Goal: Information Seeking & Learning: Check status

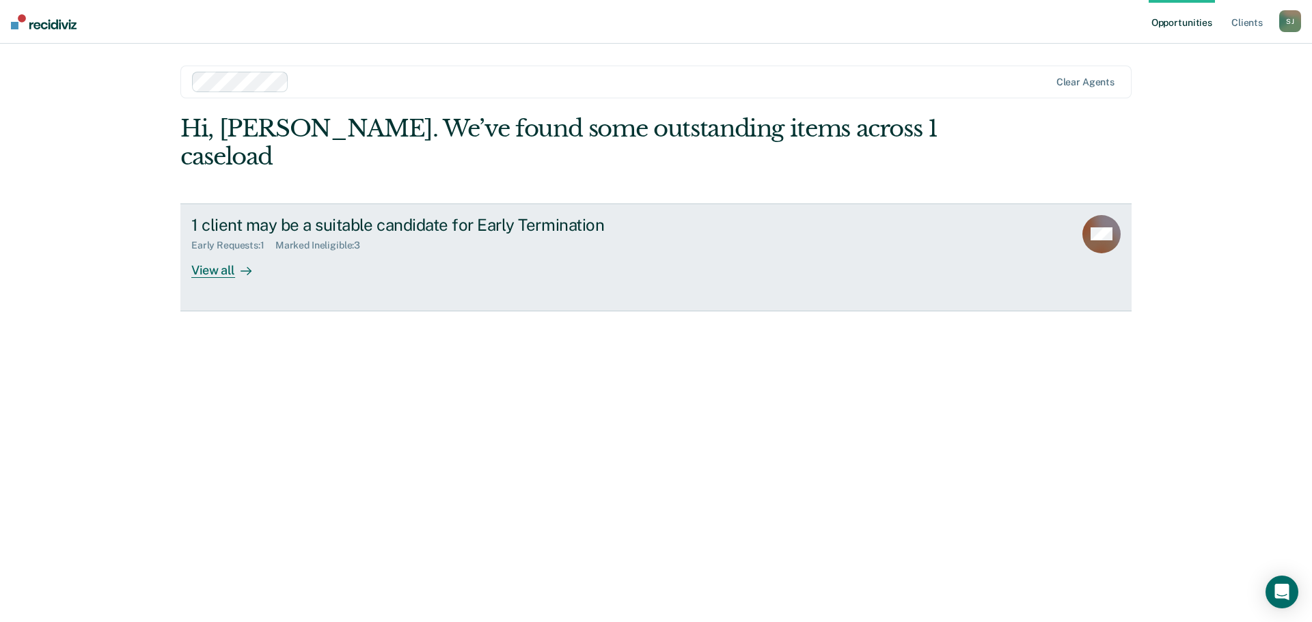
click at [268, 239] on div "1 client may be a suitable candidate for Early Termination Early Requests : 1 M…" at bounding box center [447, 246] width 512 height 63
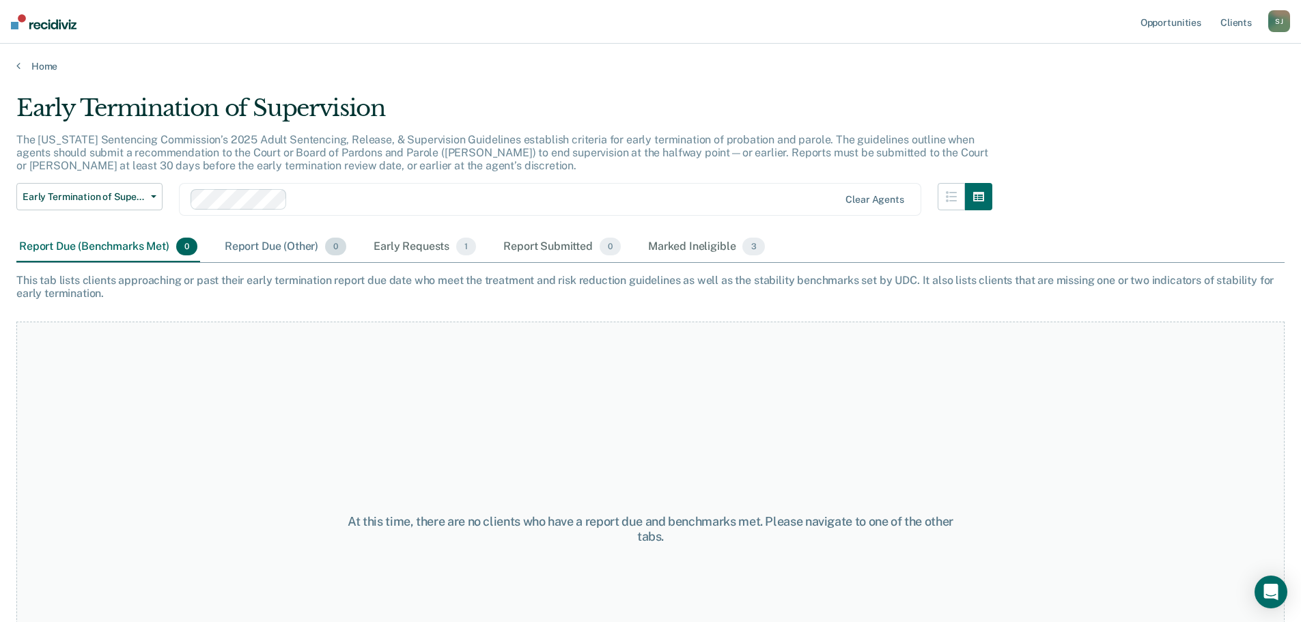
click at [247, 249] on div "Report Due (Other) 0" at bounding box center [285, 247] width 127 height 30
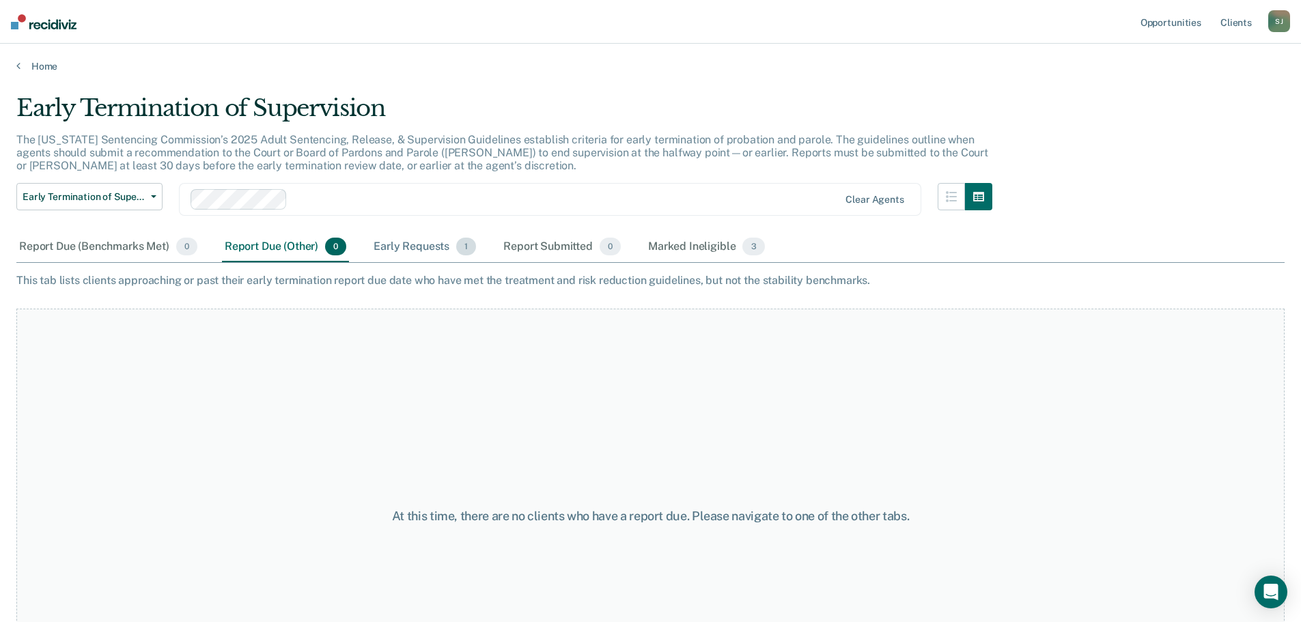
click at [392, 247] on div "Early Requests 1" at bounding box center [425, 247] width 108 height 30
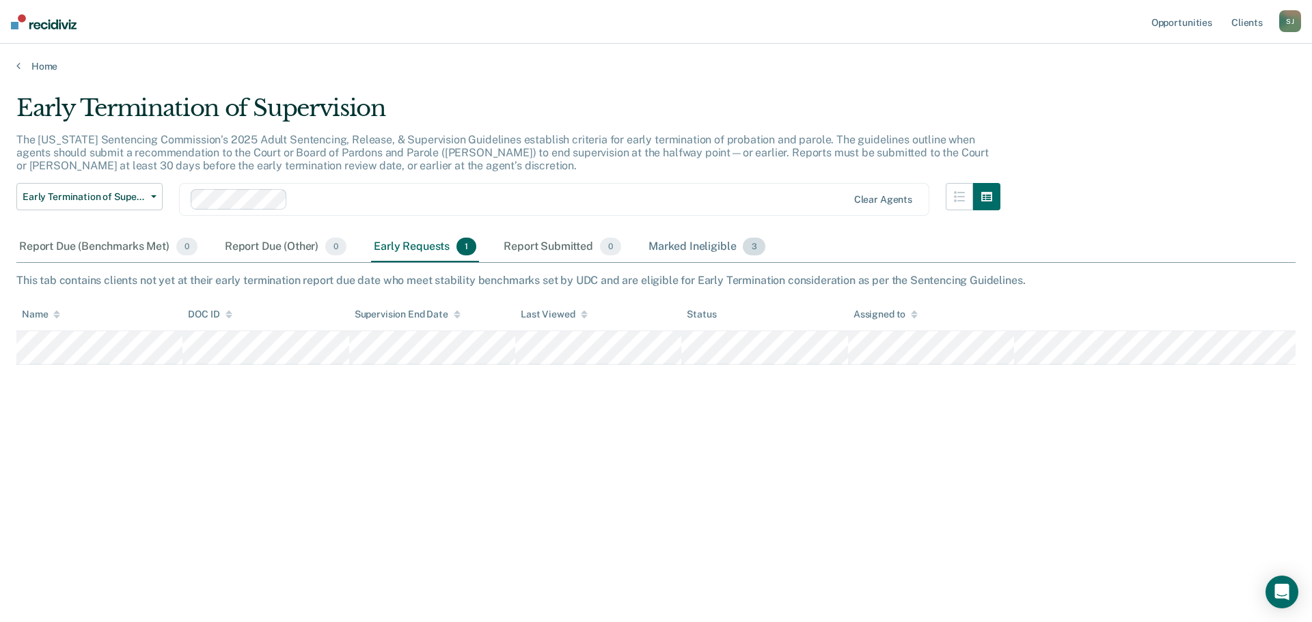
click at [734, 247] on div "Marked Ineligible 3" at bounding box center [707, 247] width 122 height 30
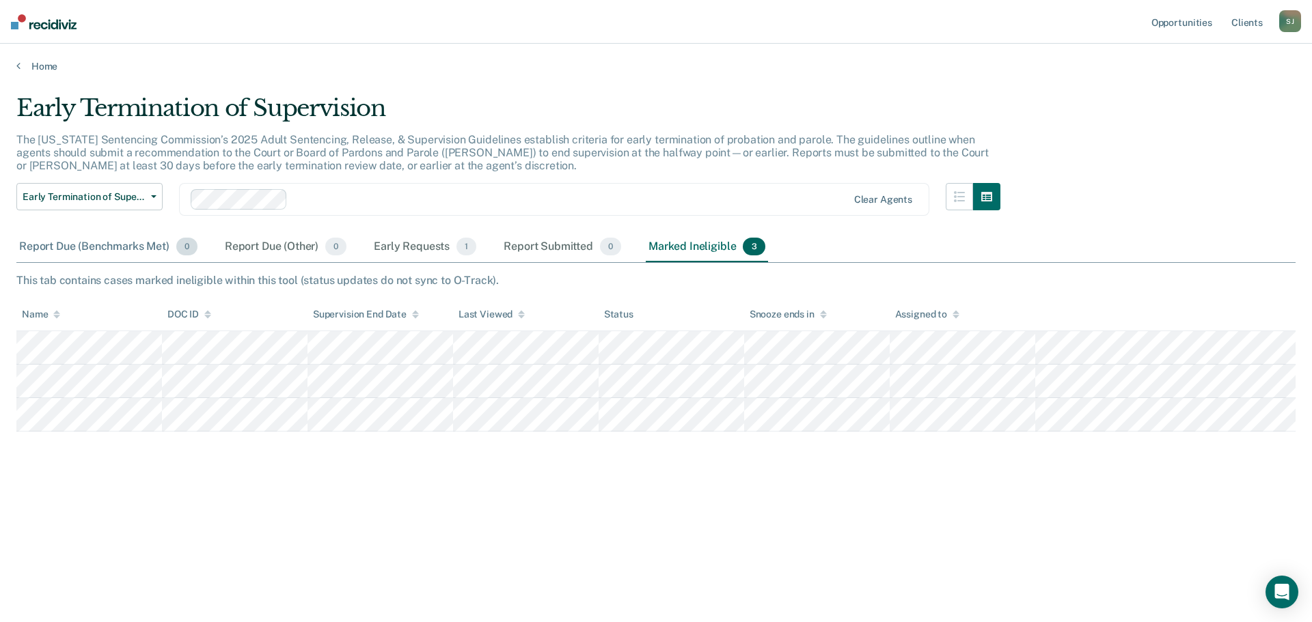
click at [88, 247] on div "Report Due (Benchmarks Met) 0" at bounding box center [108, 247] width 184 height 30
